Goal: Information Seeking & Learning: Find specific fact

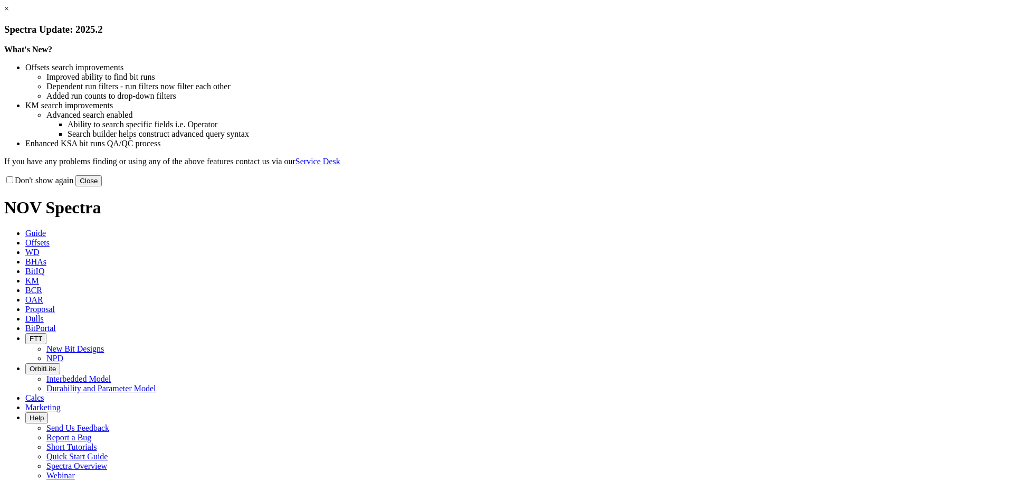
click at [102, 186] on button "Close" at bounding box center [88, 180] width 26 height 11
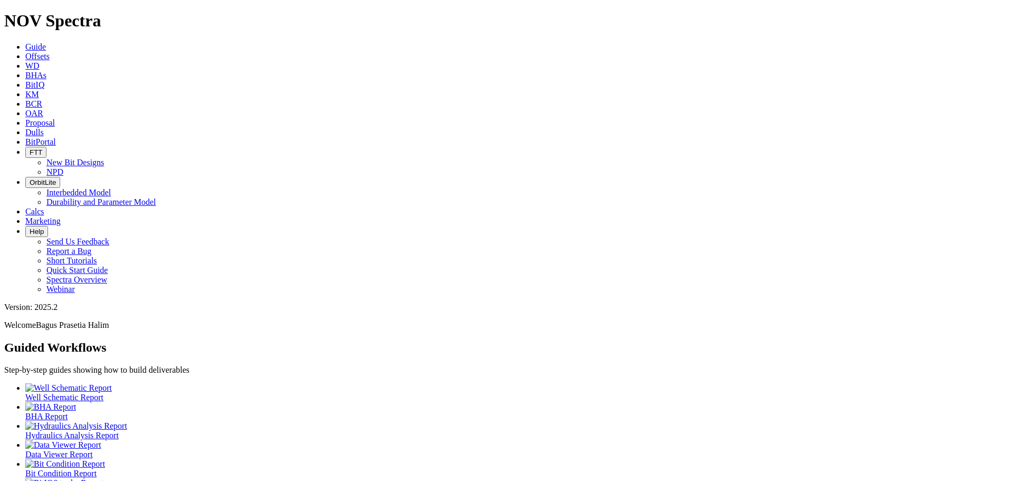
click at [25, 90] on icon at bounding box center [25, 94] width 0 height 9
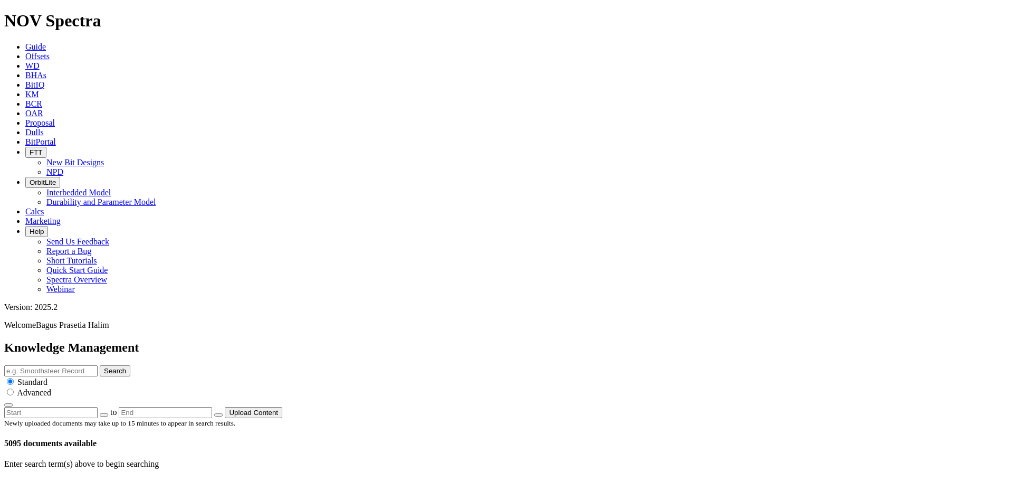
click at [44, 128] on link "Dulls" at bounding box center [34, 132] width 18 height 9
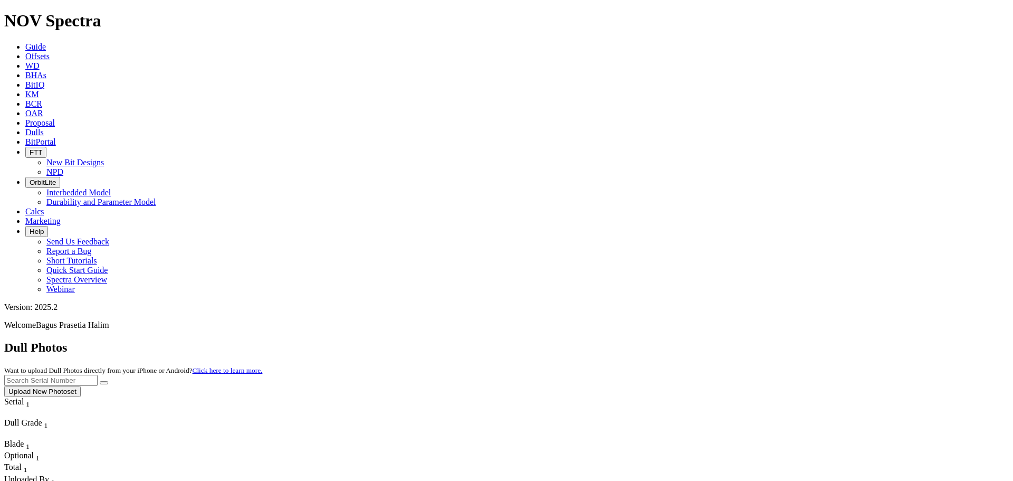
click at [25, 52] on icon at bounding box center [25, 56] width 0 height 9
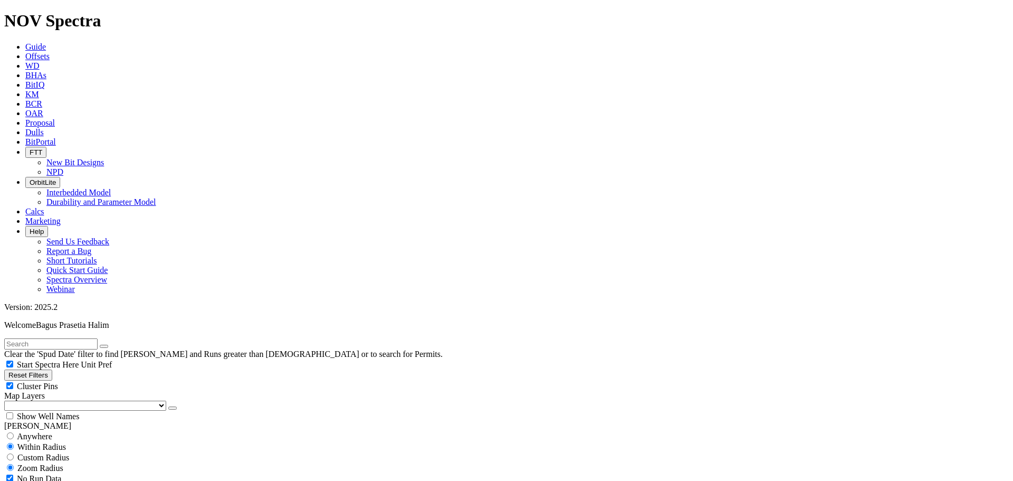
click at [25, 99] on icon at bounding box center [25, 103] width 0 height 9
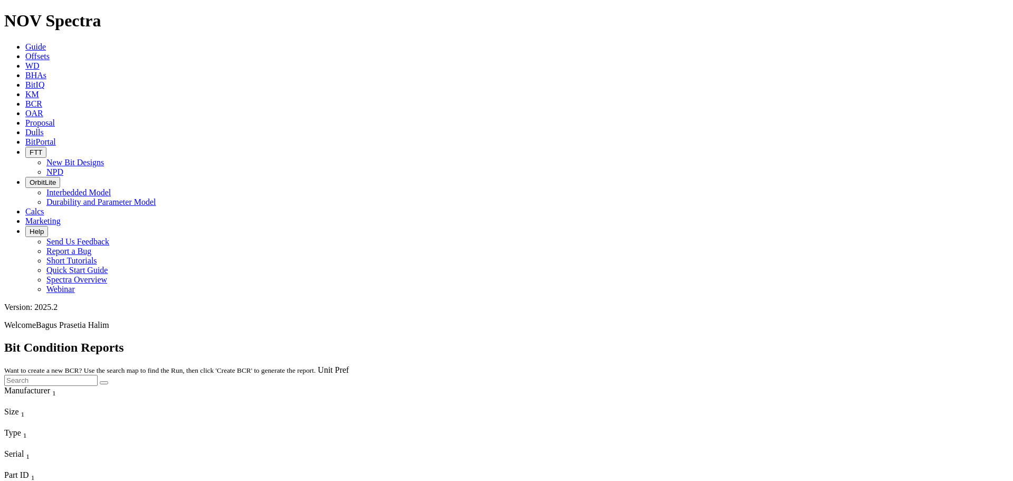
click at [25, 90] on icon at bounding box center [25, 94] width 0 height 9
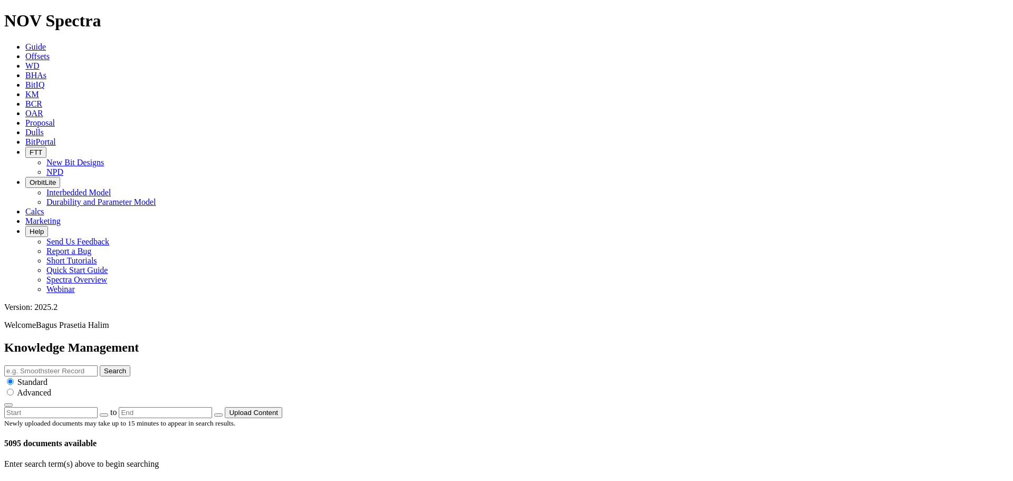
click at [43, 109] on link "OAR" at bounding box center [34, 113] width 18 height 9
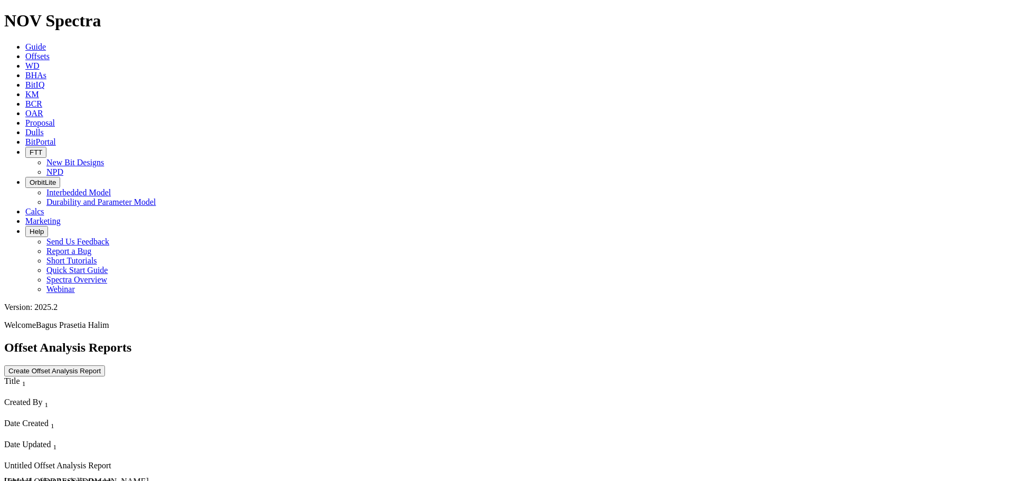
click at [25, 42] on icon at bounding box center [25, 46] width 0 height 9
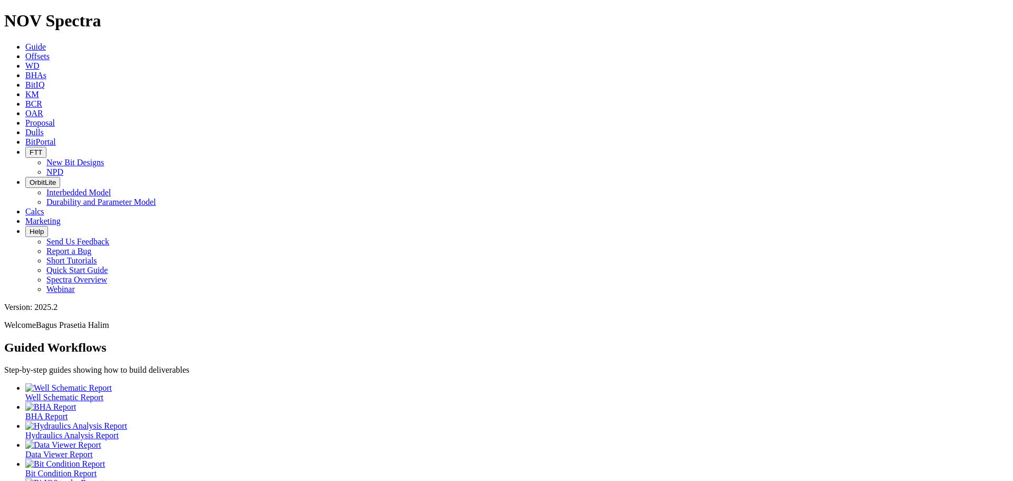
scroll to position [28, 0]
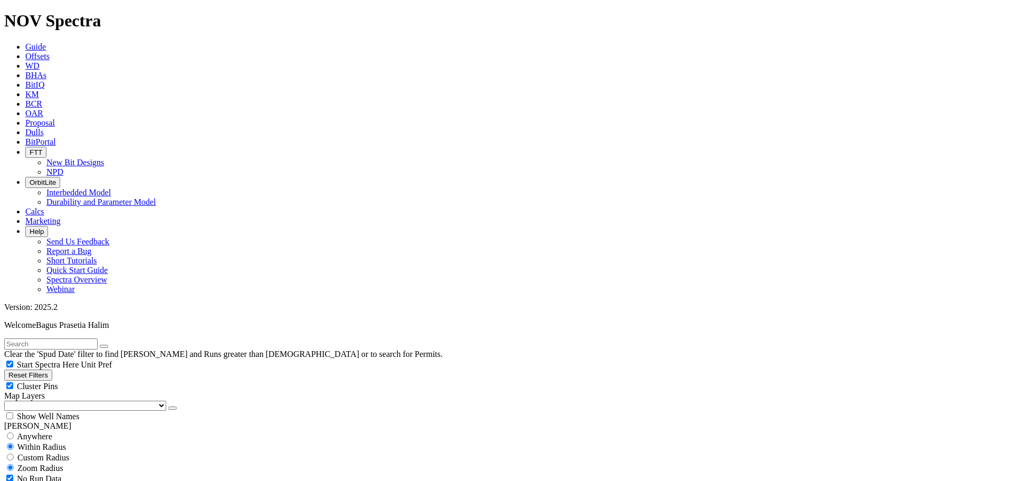
click at [98, 338] on input "text" at bounding box center [50, 343] width 93 height 11
click at [14, 432] on input "radio" at bounding box center [10, 435] width 7 height 7
radio input "true"
radio input "false"
click at [72, 338] on input "text" at bounding box center [50, 343] width 93 height 11
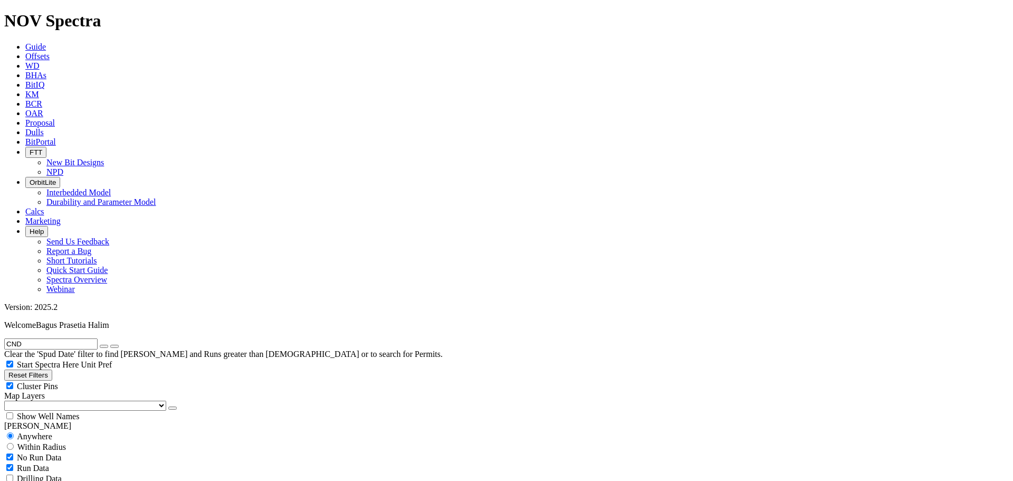
type input "CND"
radio input "false"
radio input "true"
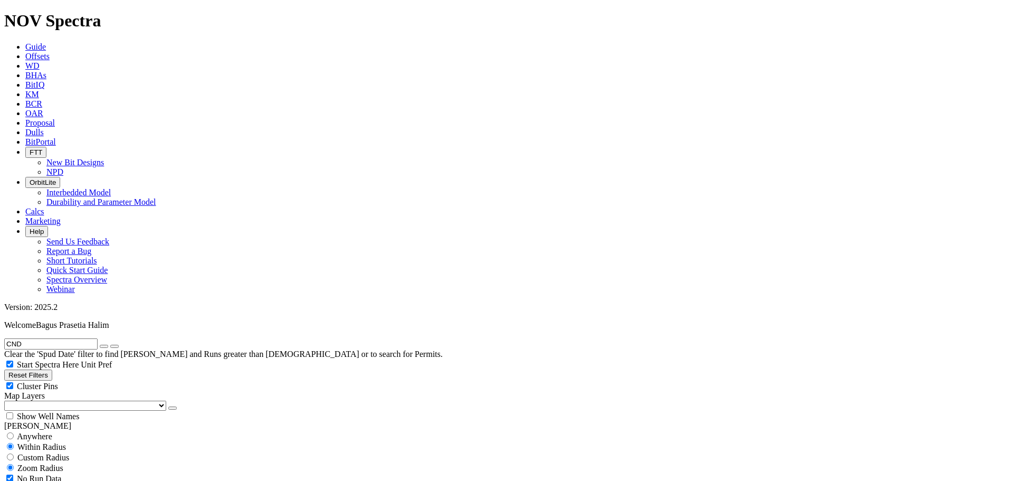
click at [104, 346] on icon "button" at bounding box center [104, 346] width 0 height 0
click at [104, 346] on icon "submit" at bounding box center [104, 346] width 0 height 0
click at [83, 338] on input "text" at bounding box center [50, 343] width 93 height 11
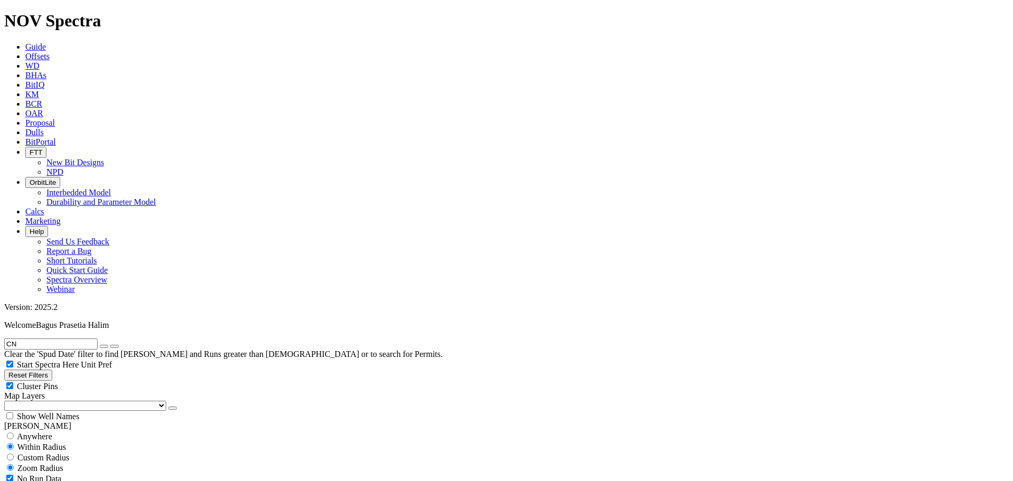
type input "CND"
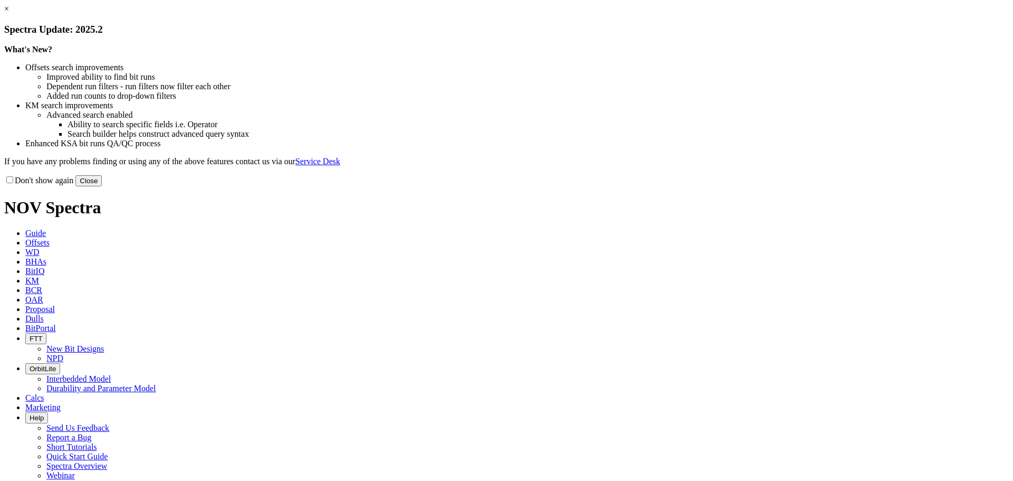
click at [102, 186] on button "Close" at bounding box center [88, 180] width 26 height 11
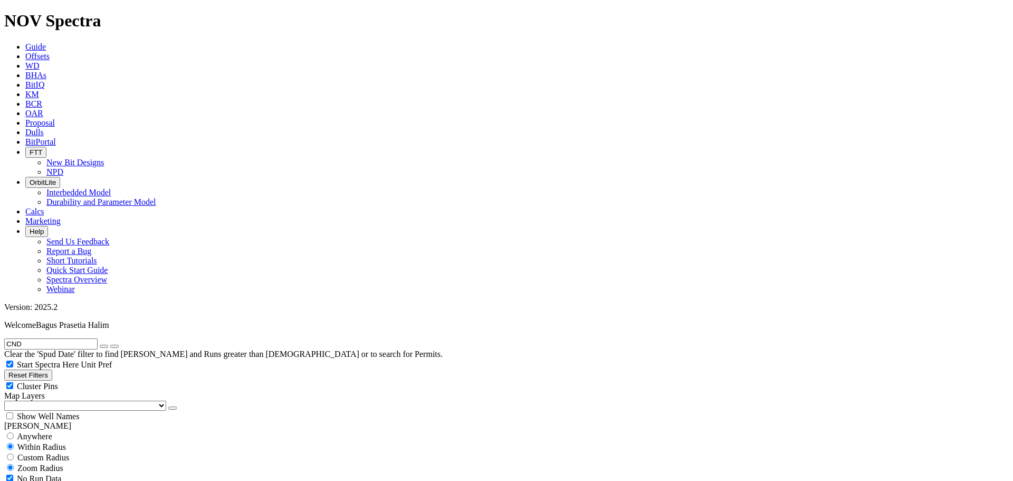
click at [52, 432] on span "Anywhere" at bounding box center [34, 436] width 35 height 9
radio input "true"
radio input "false"
radio input "true"
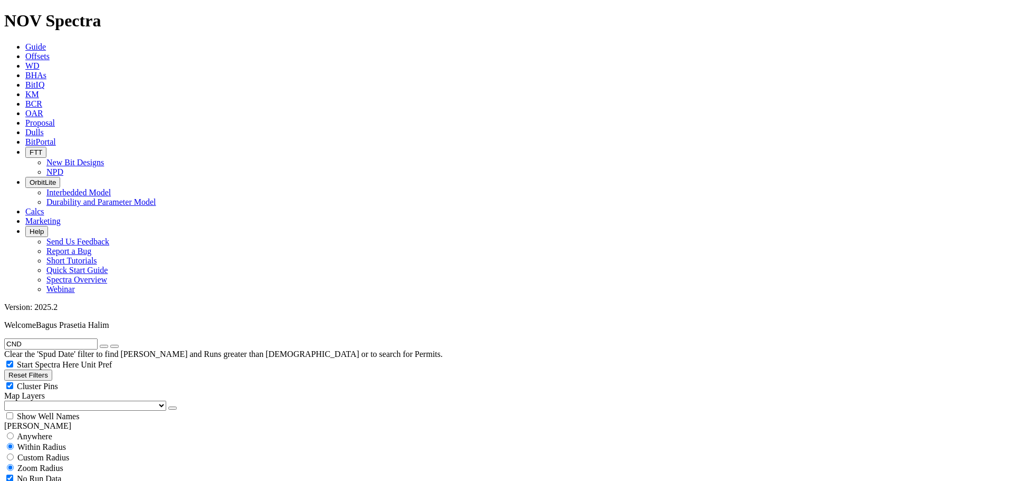
select select
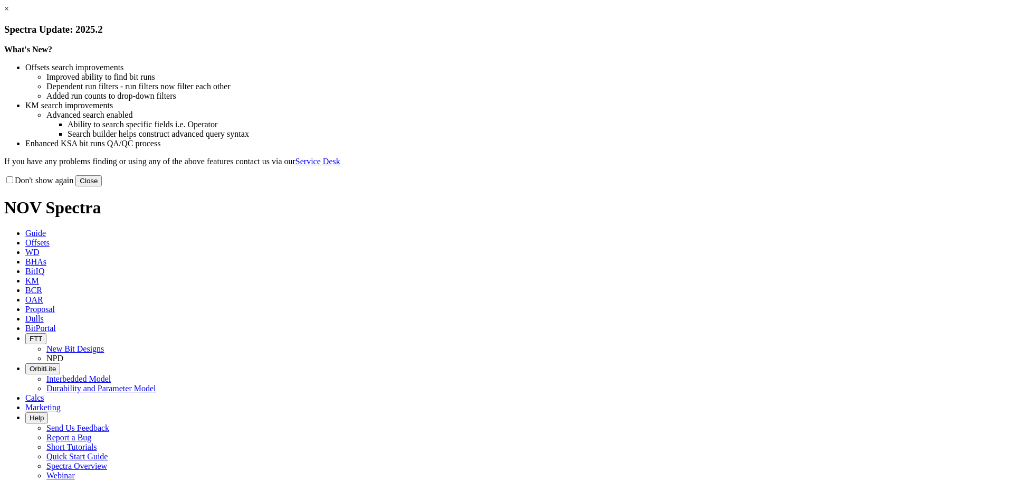
drag, startPoint x: 0, startPoint y: 0, endPoint x: 712, endPoint y: 287, distance: 767.4
click at [102, 186] on button "Close" at bounding box center [88, 180] width 26 height 11
